Goal: Information Seeking & Learning: Learn about a topic

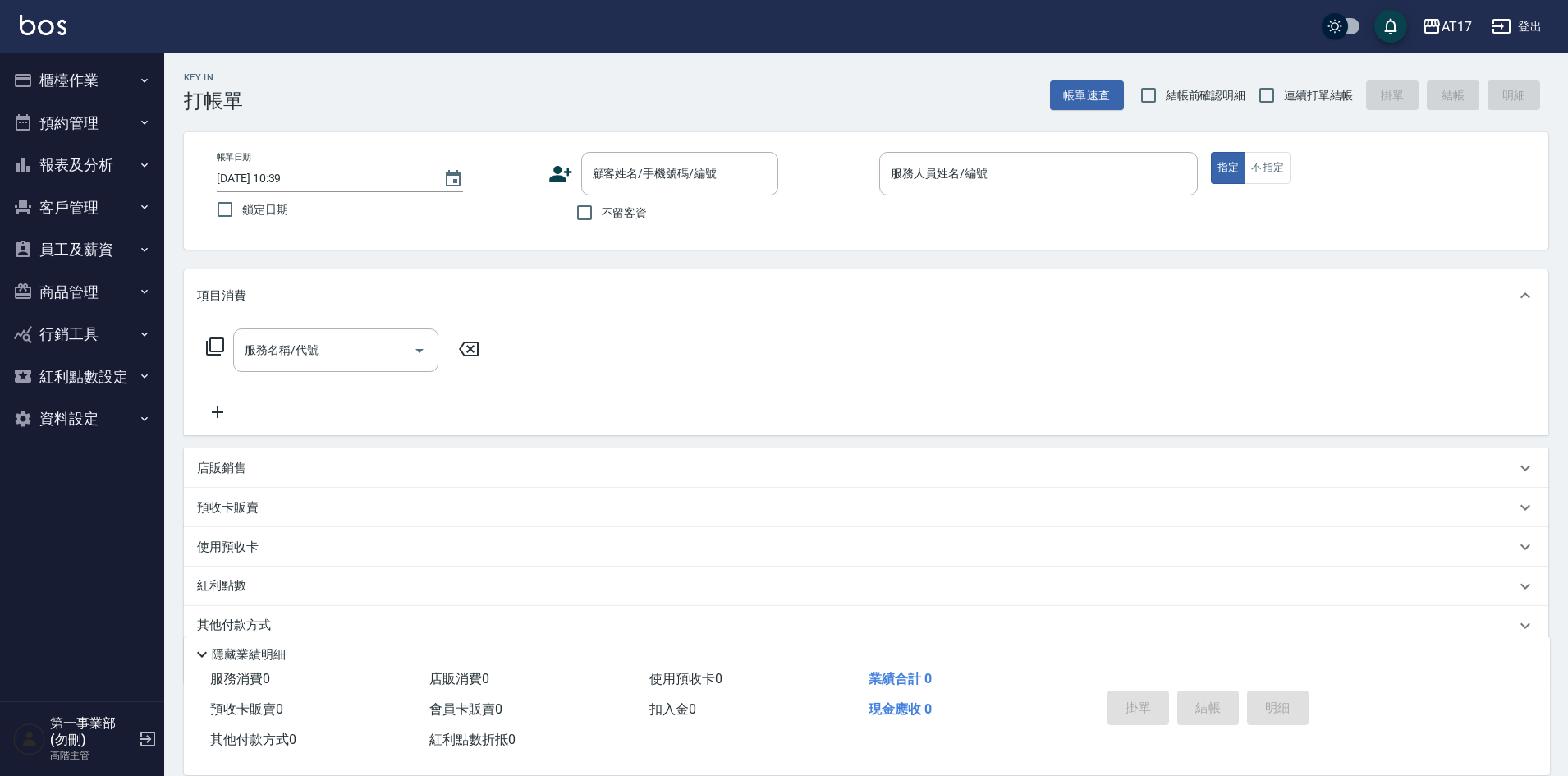
click at [992, 337] on div "服務名稱/代號 服務名稱/代號" at bounding box center [866, 379] width 1364 height 113
click at [121, 166] on button "報表及分析" at bounding box center [81, 165] width 151 height 42
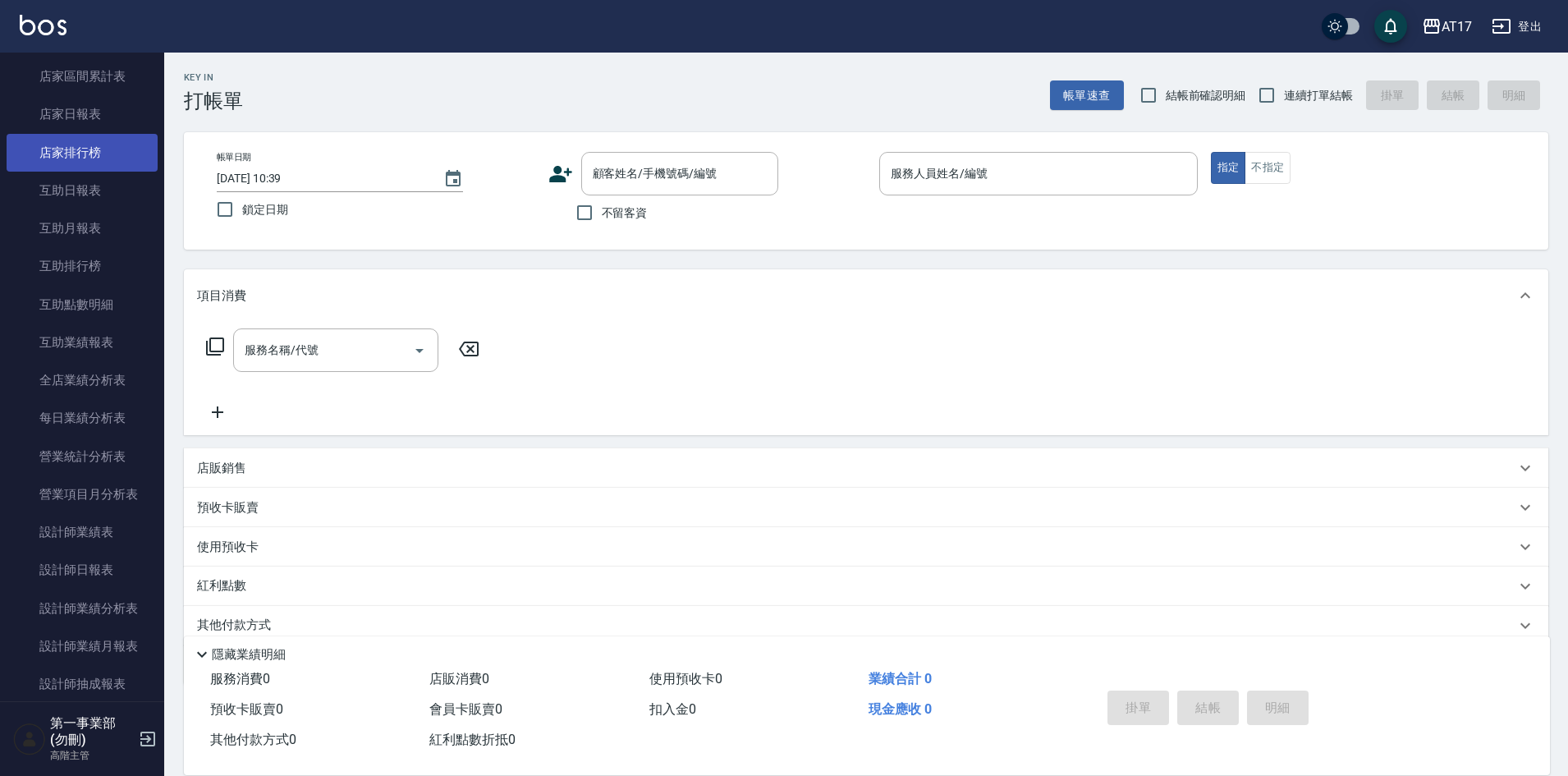
scroll to position [246, 0]
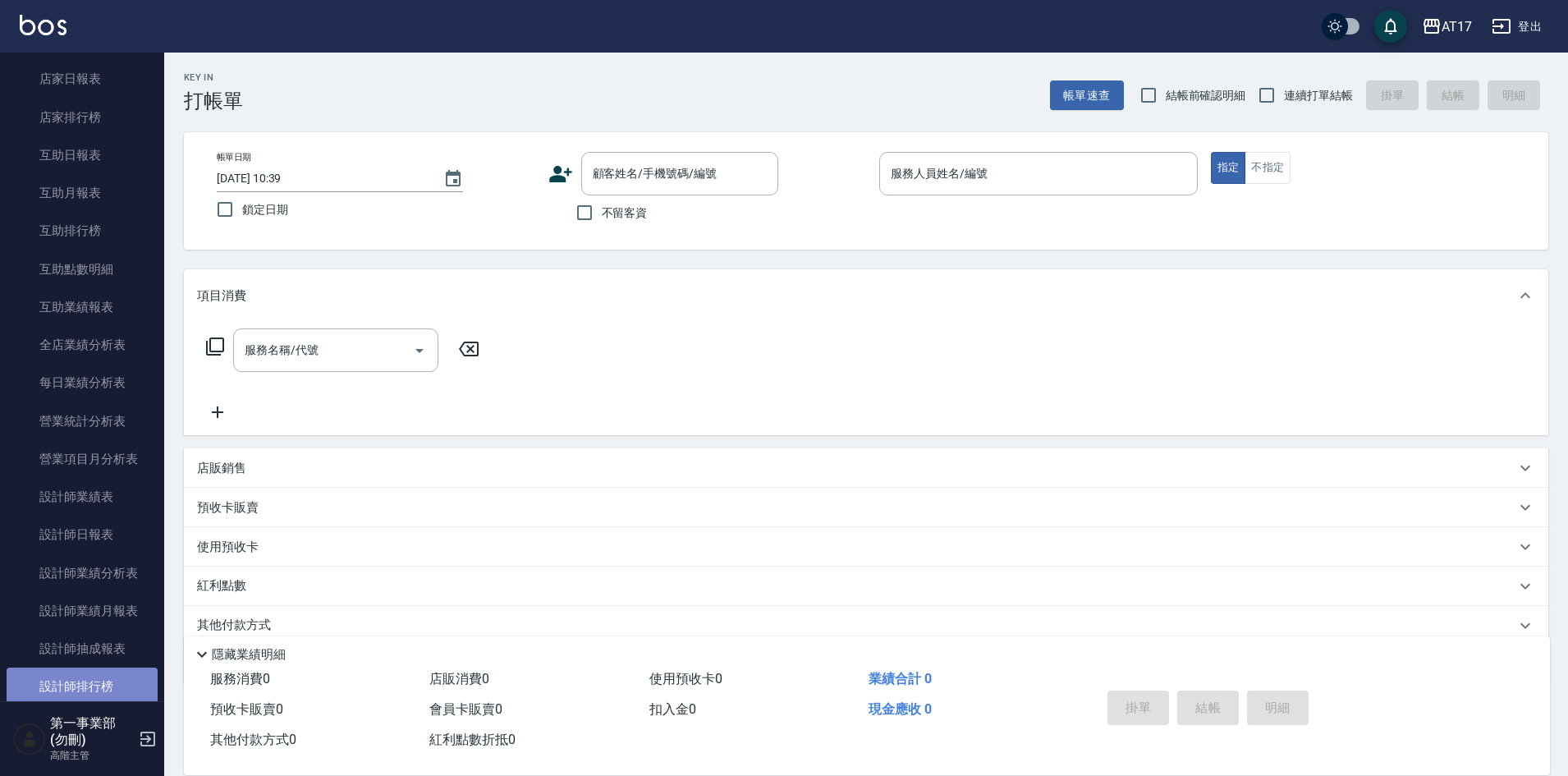
click at [104, 678] on link "設計師排行榜" at bounding box center [81, 686] width 151 height 38
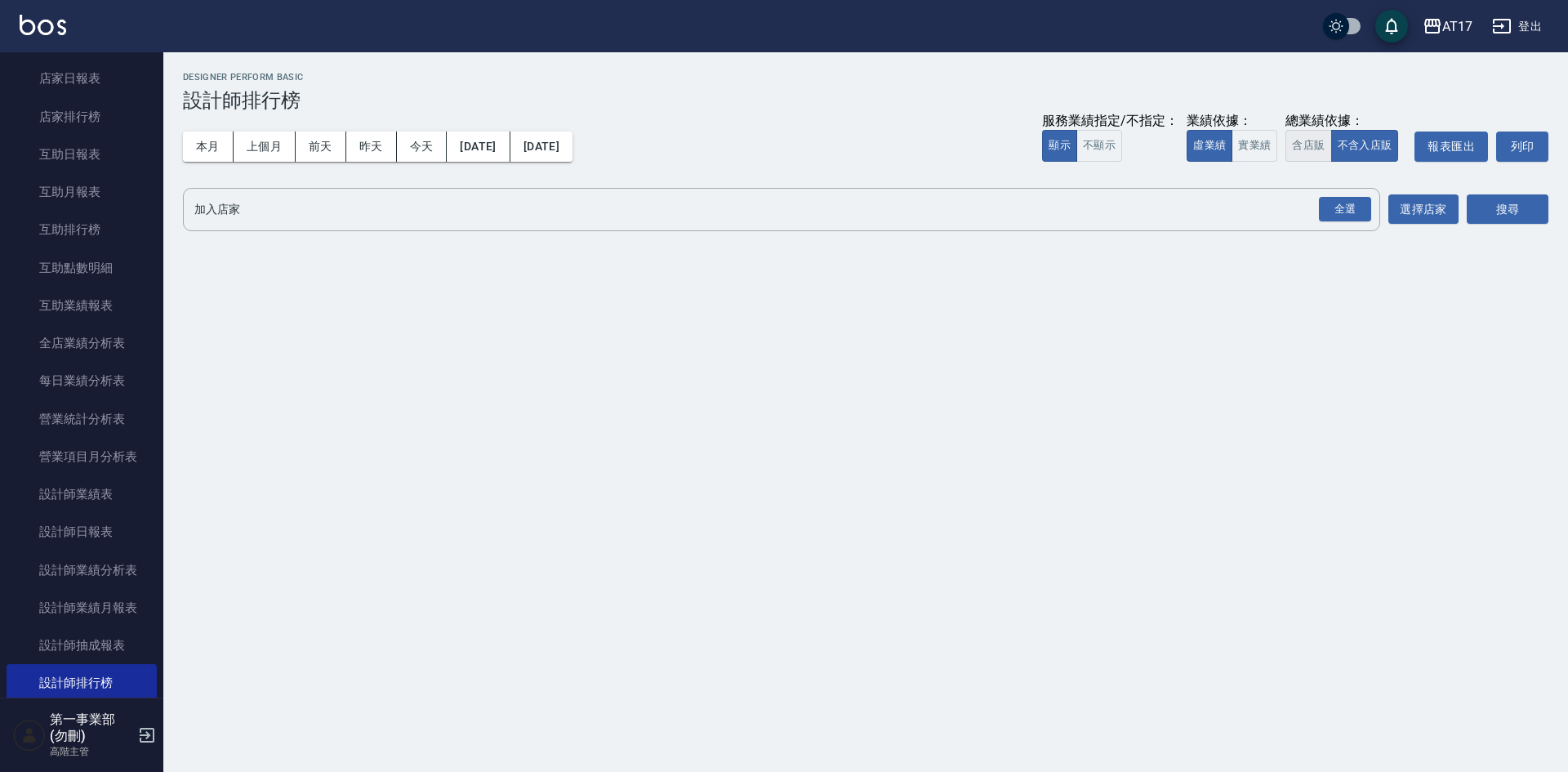
click at [1303, 150] on button "含店販" at bounding box center [1308, 146] width 46 height 32
click at [1352, 214] on div "全選" at bounding box center [1346, 209] width 53 height 25
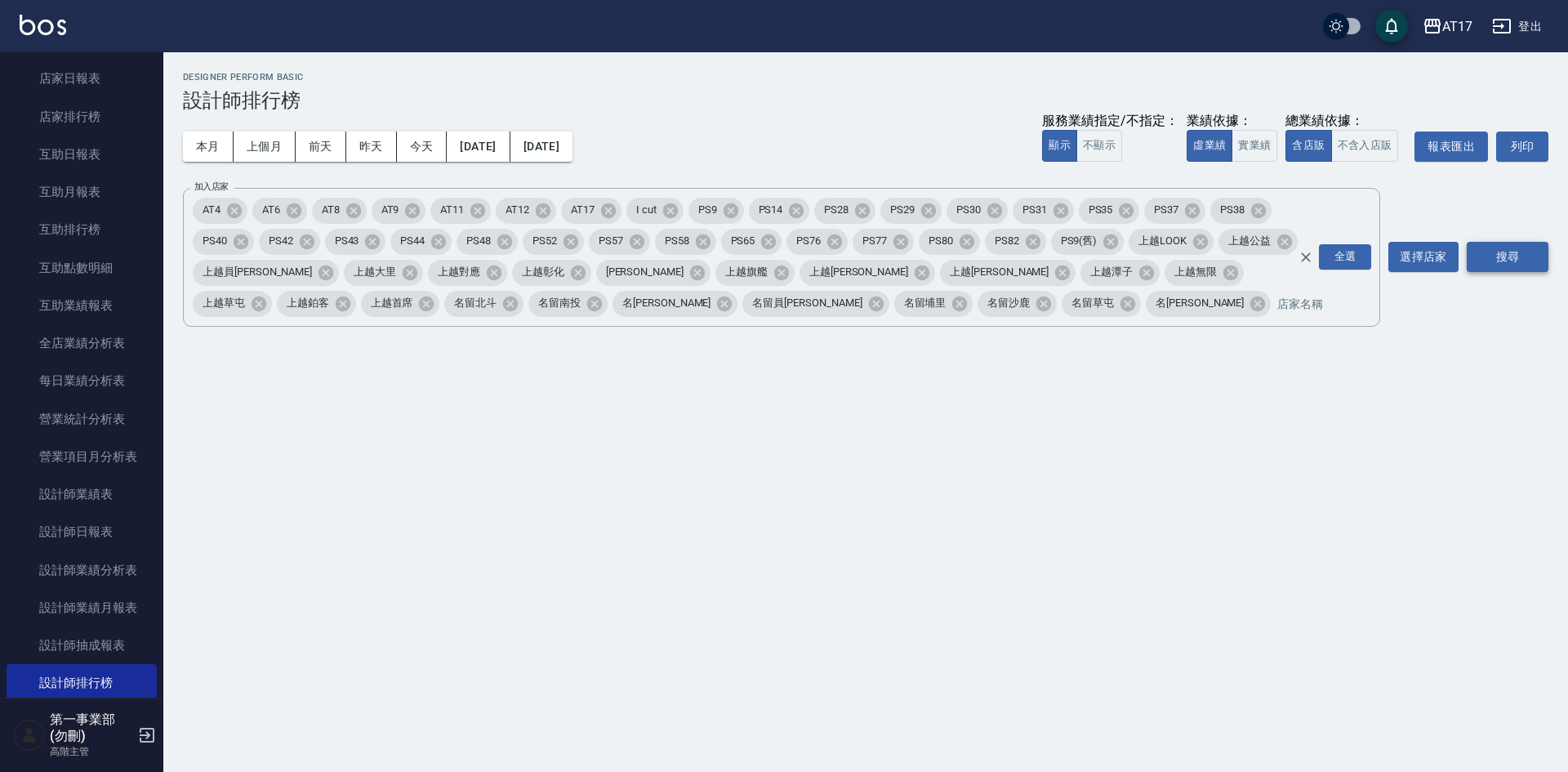
click at [1514, 253] on button "搜尋" at bounding box center [1507, 256] width 82 height 30
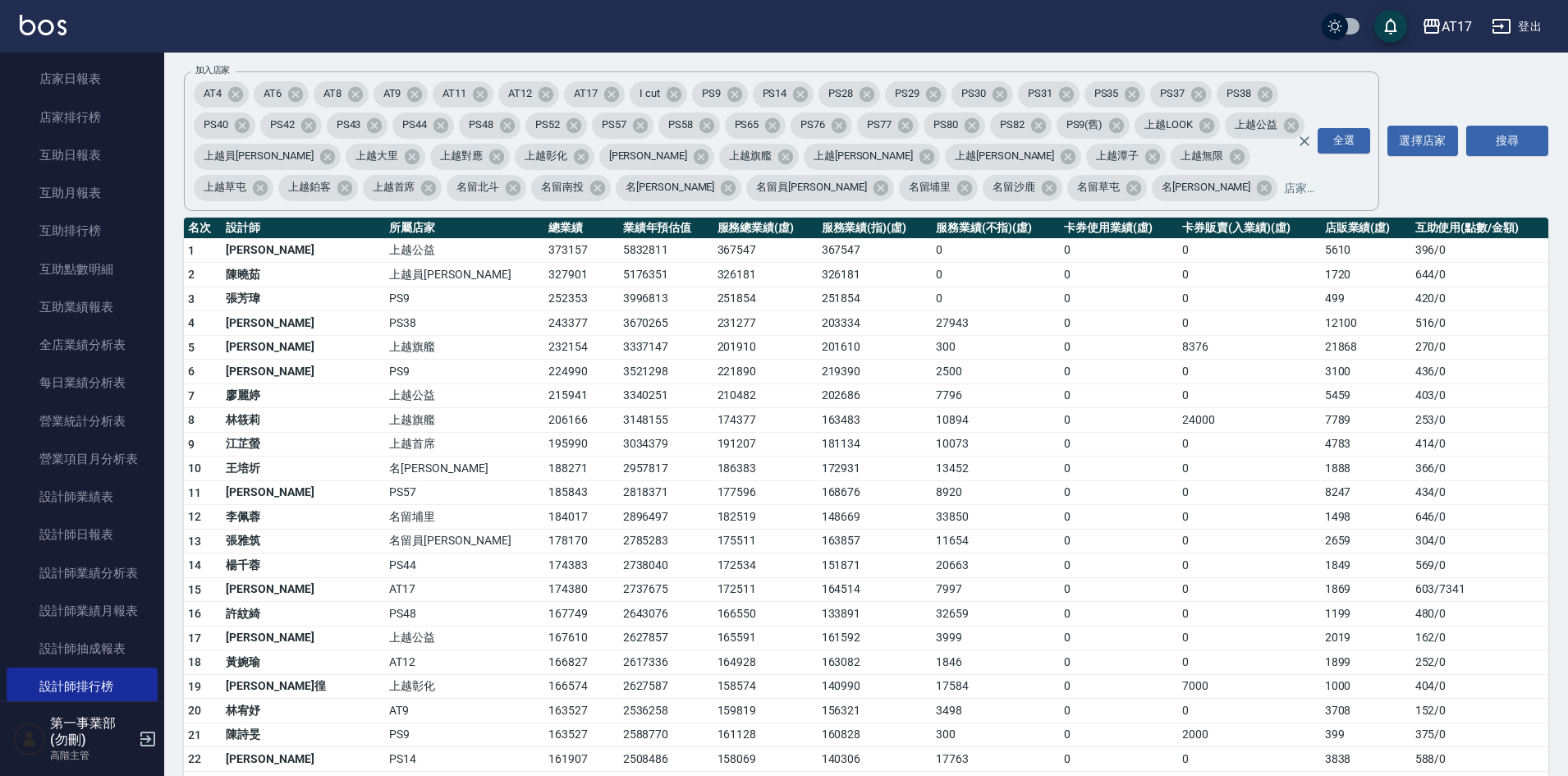
scroll to position [164, 0]
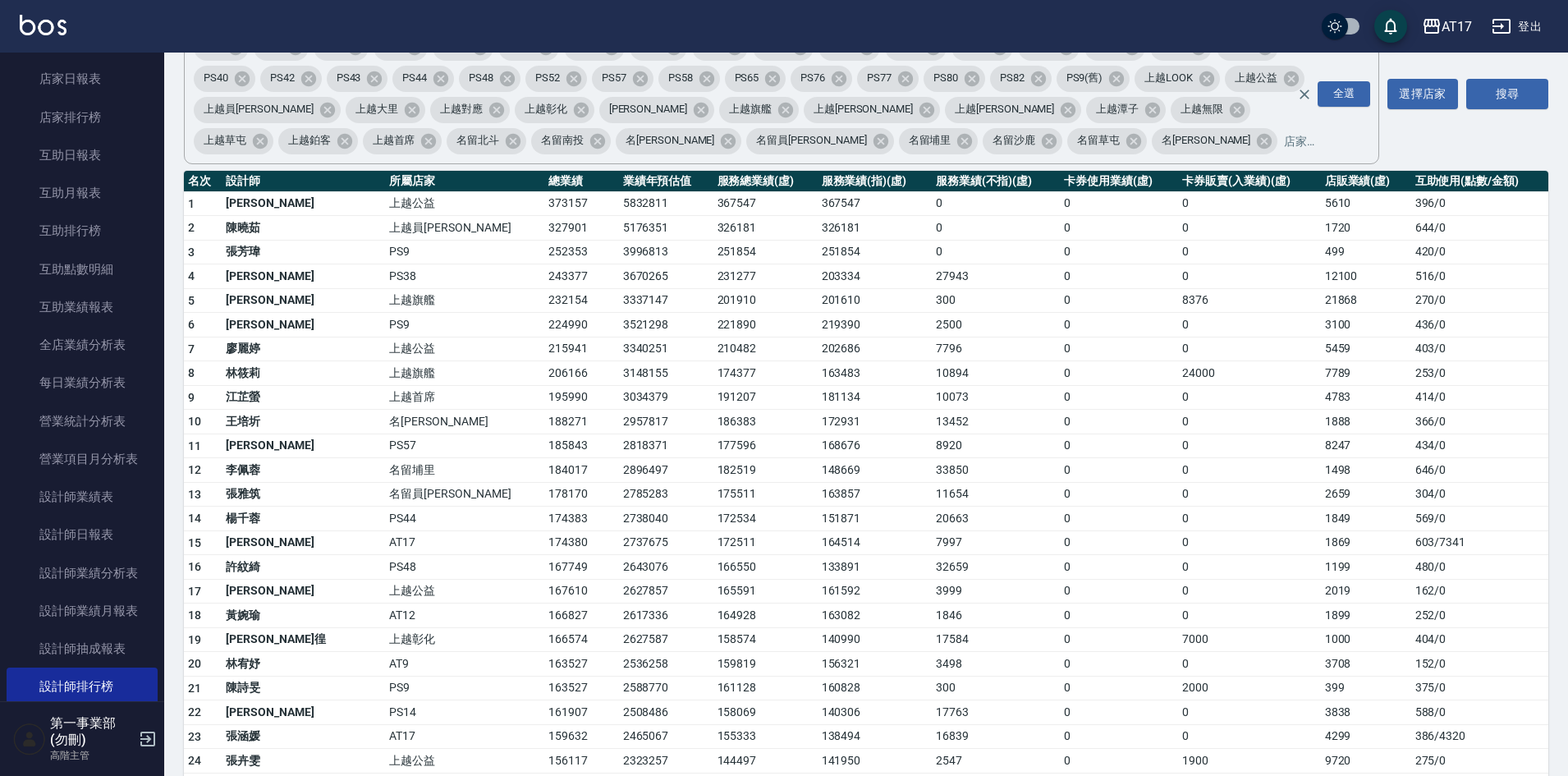
click at [716, 418] on td "186383" at bounding box center [765, 422] width 104 height 25
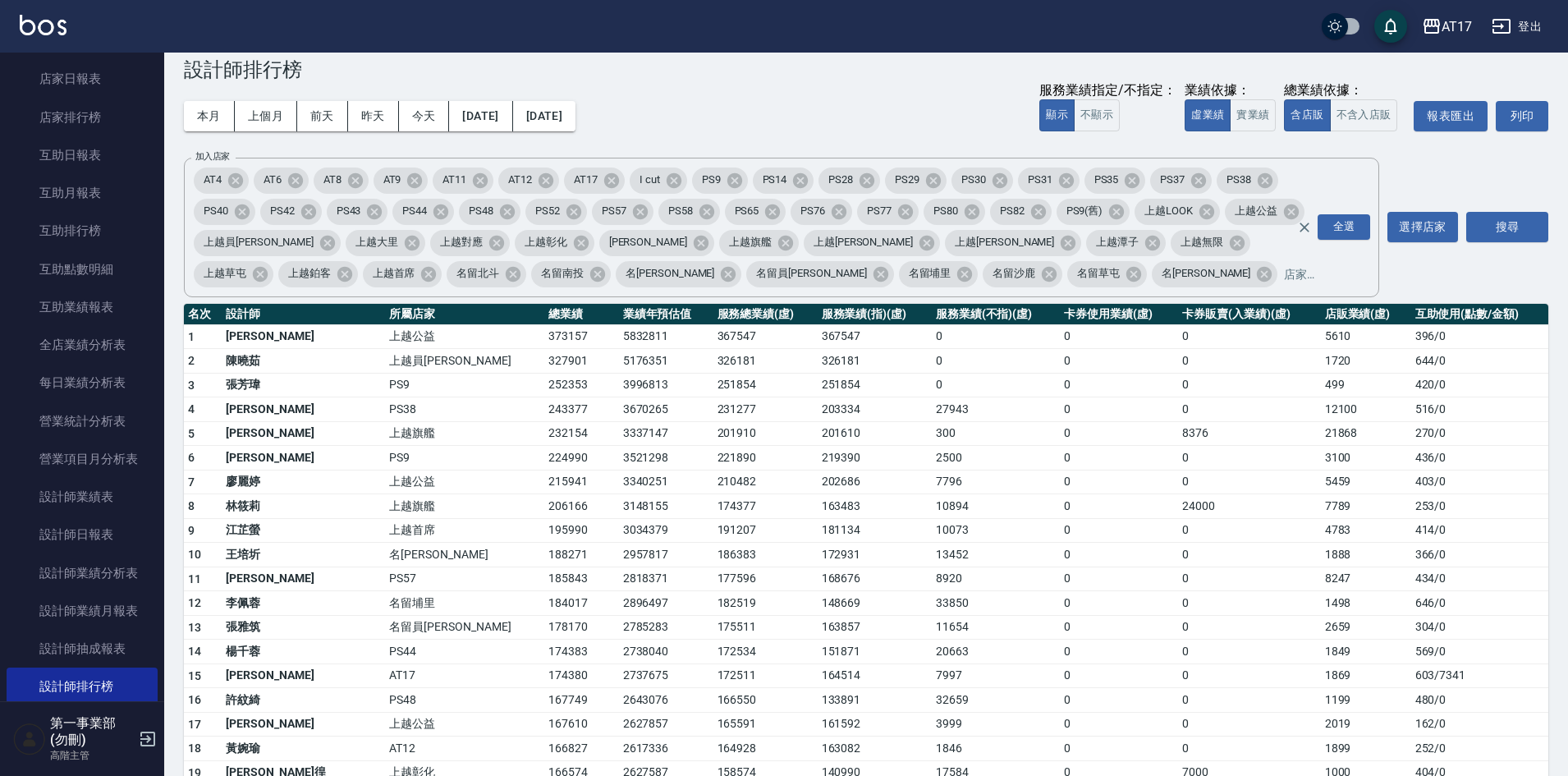
scroll to position [0, 0]
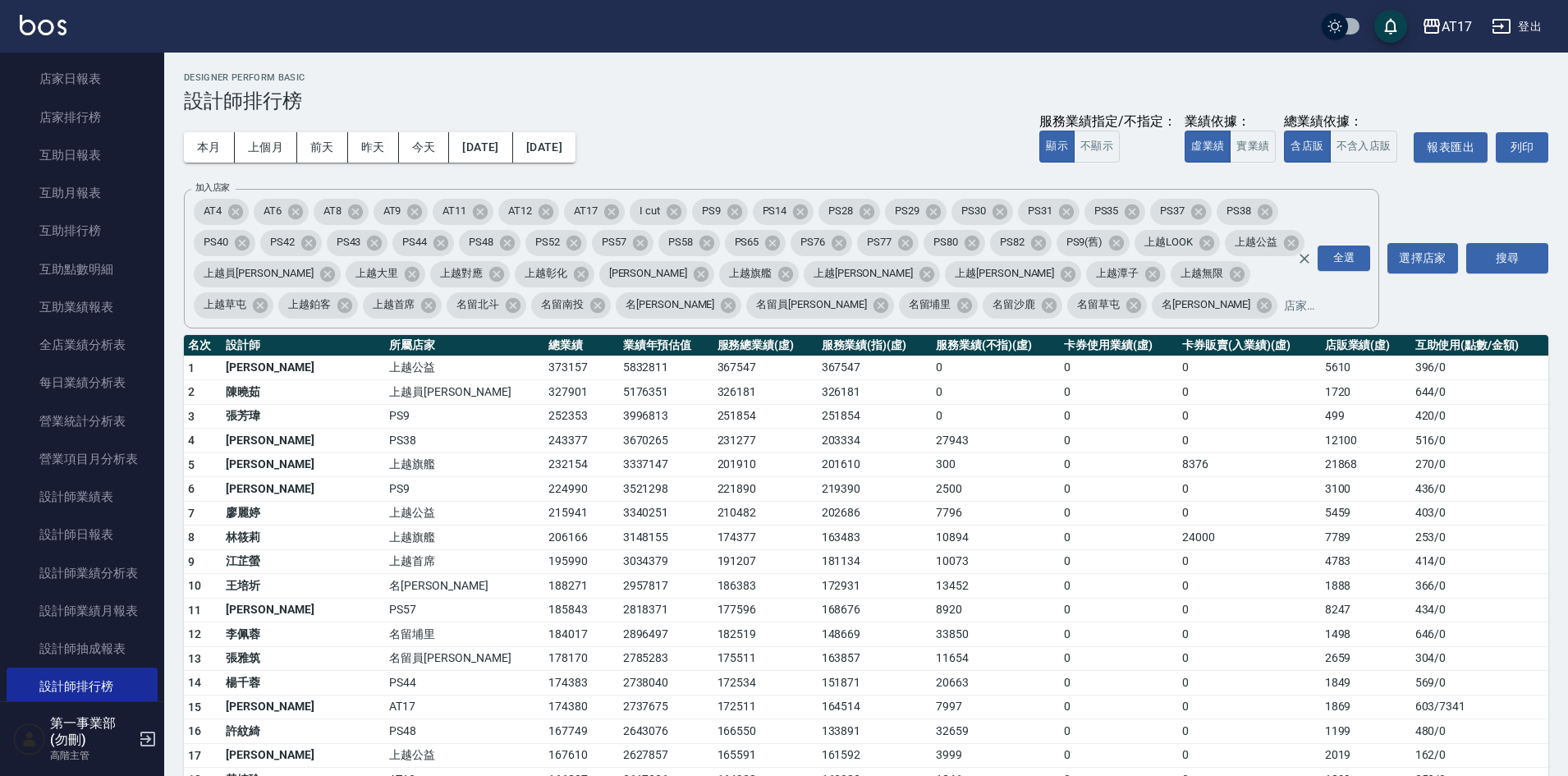
click at [844, 102] on h3 "設計師排行榜" at bounding box center [866, 101] width 1364 height 23
click at [762, 144] on div "本月 上個月 前天 昨天 今天 [DATE] [DATE] 服務業績指定/不指定： 顯示 不顯示 業績依據： 虛業績 實業績 總業績依據： 含店販 不含入店販…" at bounding box center [866, 147] width 1364 height 70
click at [893, 127] on div "本月 上個月 前天 昨天 今天 [DATE] [DATE] 服務業績指定/不指定： 顯示 不顯示 業績依據： 虛業績 實業績 總業績依據： 含店販 不含入店販…" at bounding box center [866, 147] width 1364 height 70
drag, startPoint x: 1058, startPoint y: 522, endPoint x: 1047, endPoint y: 513, distance: 14.2
click at [1061, 522] on td "0" at bounding box center [1119, 514] width 118 height 25
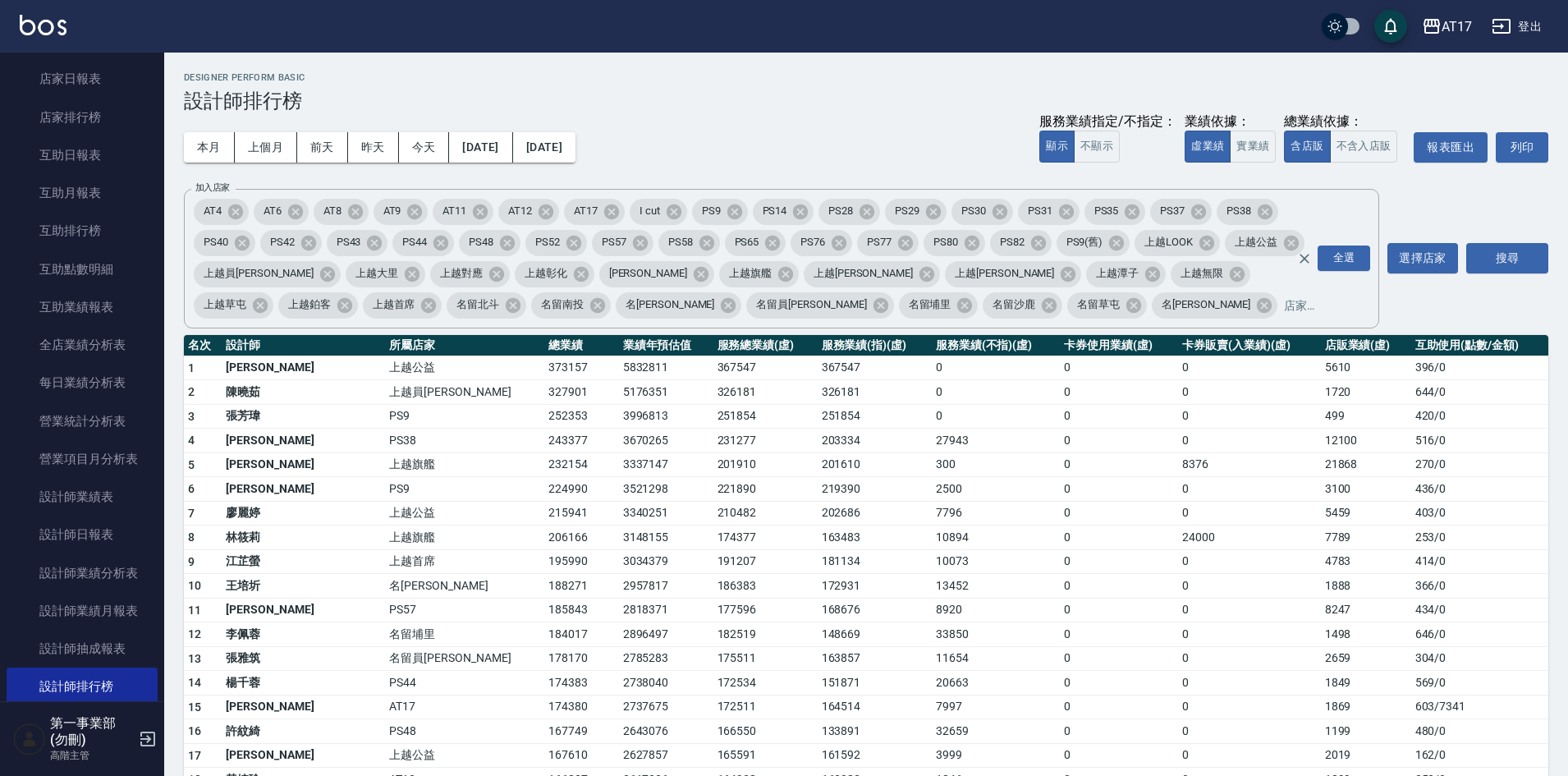
click at [758, 130] on div "本月 上個月 前天 昨天 今天 [DATE] [DATE] 服務業績指定/不指定： 顯示 不顯示 業績依據： 虛業績 實業績 總業績依據： 含店販 不含入店販…" at bounding box center [866, 147] width 1364 height 70
